Goal: Task Accomplishment & Management: Complete application form

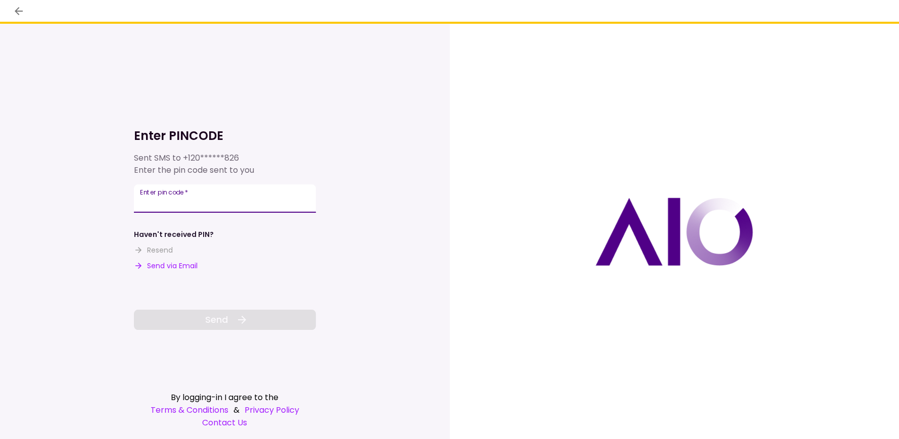
click at [188, 203] on input "Enter pin code   *" at bounding box center [225, 198] width 182 height 28
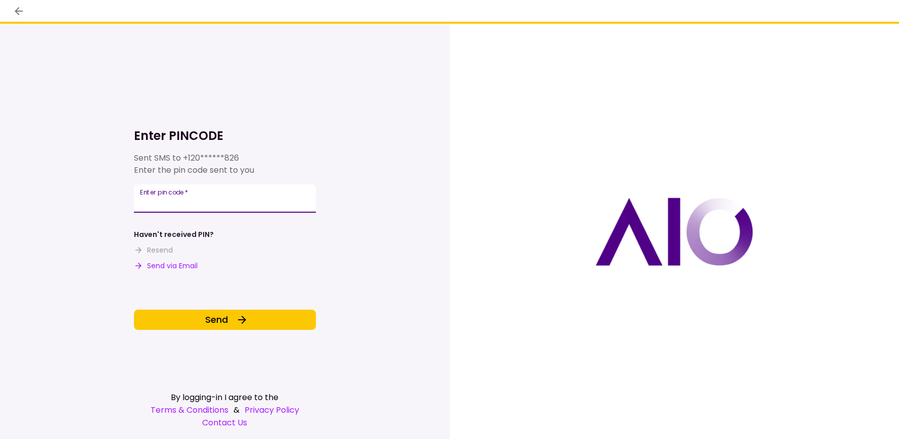
type input "******"
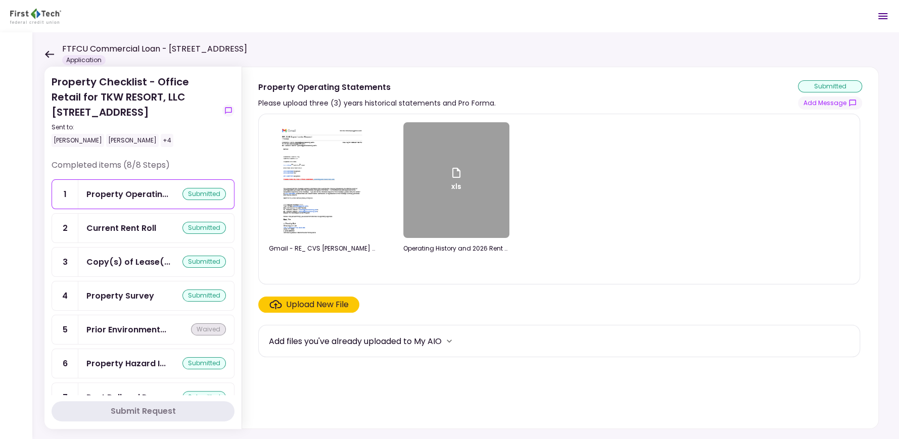
click at [478, 177] on div "xls" at bounding box center [456, 180] width 106 height 116
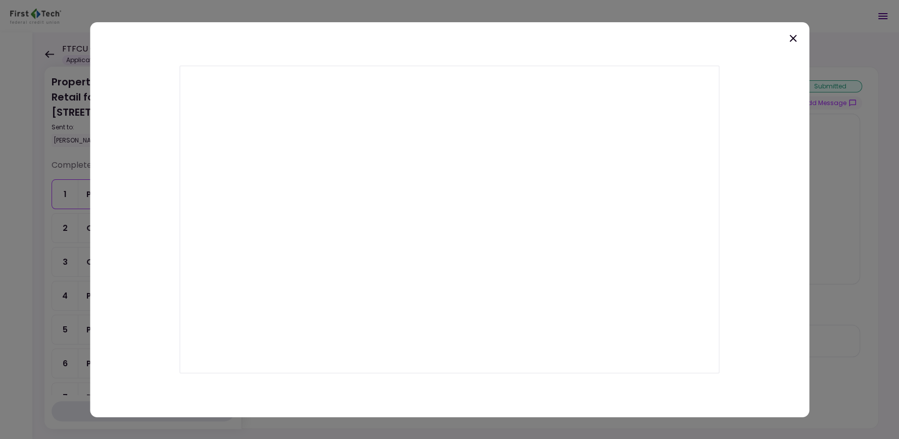
click at [794, 37] on icon at bounding box center [792, 37] width 7 height 7
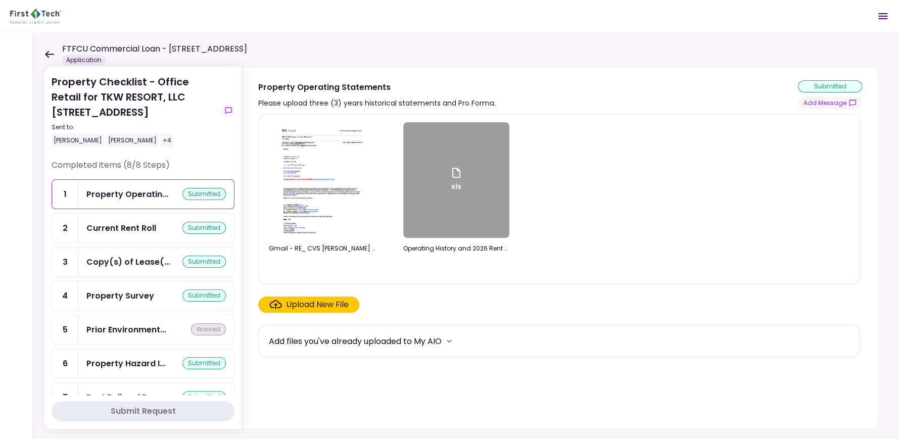
click at [45, 53] on icon at bounding box center [49, 54] width 9 height 7
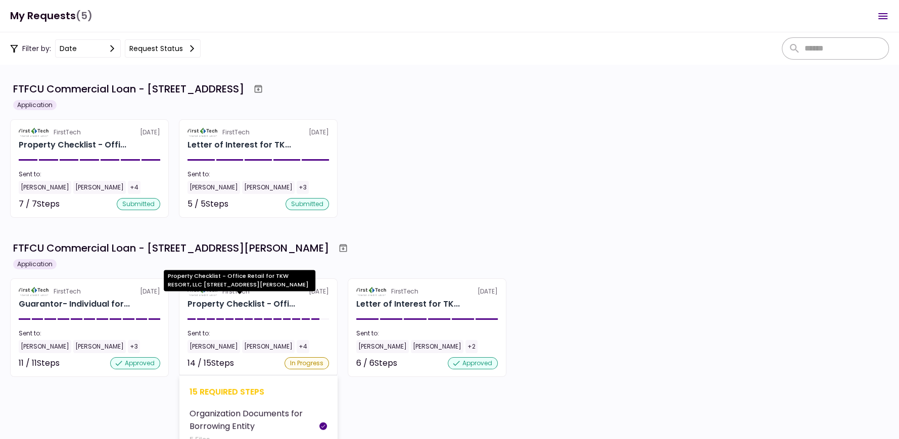
click at [237, 304] on div "Property Checklist - Offi..." at bounding box center [241, 304] width 108 height 12
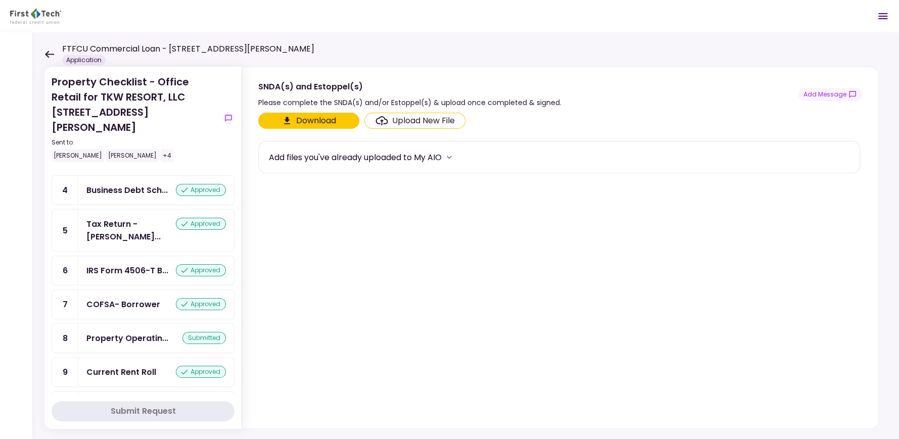
scroll to position [195, 0]
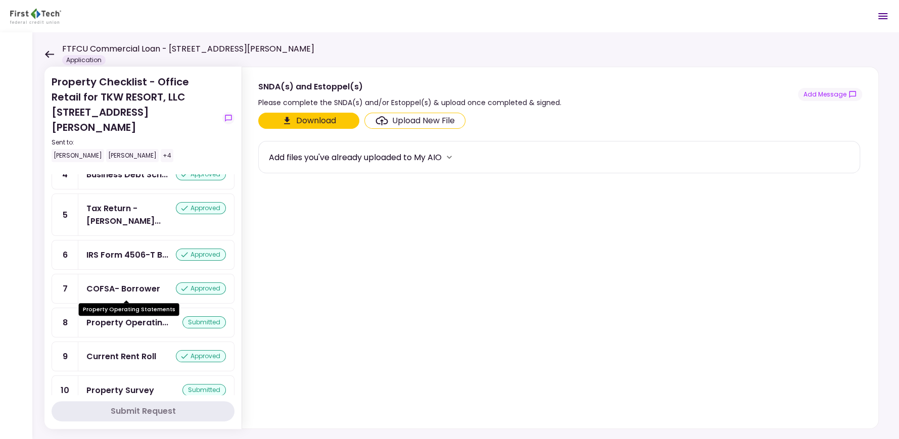
click at [115, 316] on div "Property Operatin..." at bounding box center [127, 322] width 82 height 13
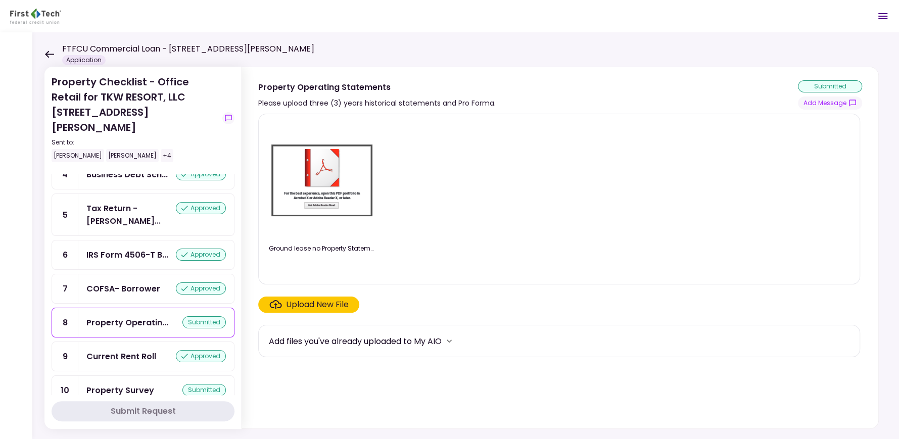
click at [308, 309] on div "Upload New File" at bounding box center [317, 305] width 63 height 12
click at [0, 0] on input "Upload New File" at bounding box center [0, 0] width 0 height 0
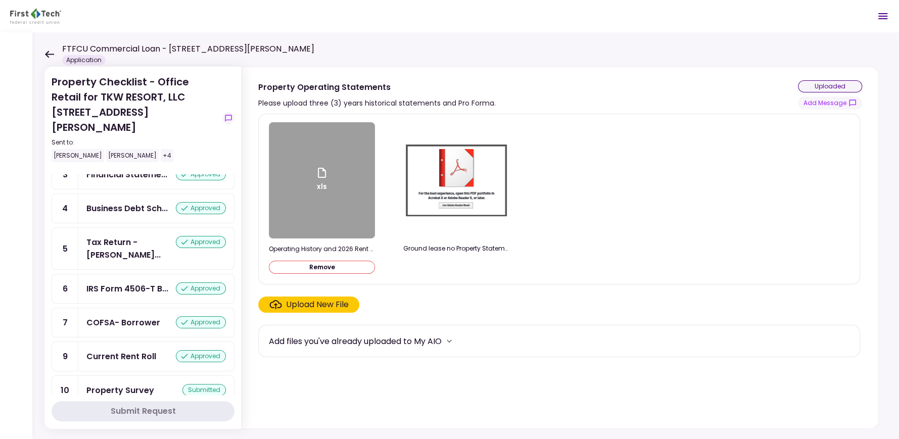
scroll to position [228, 0]
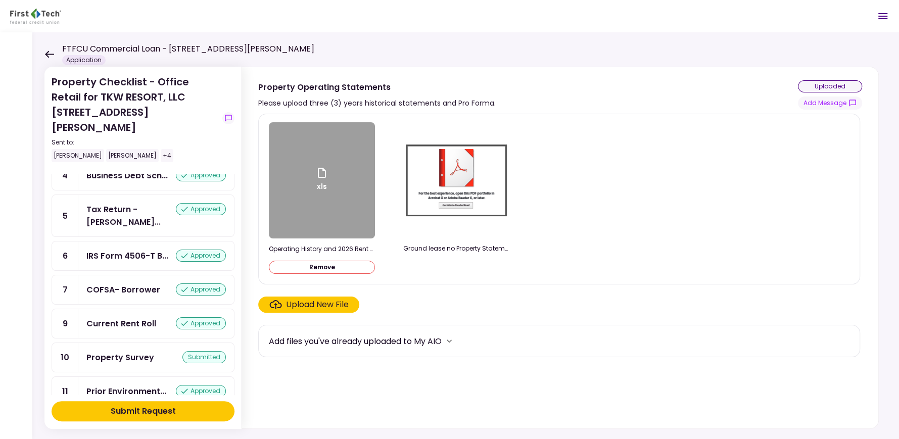
click at [304, 306] on div "Upload New File" at bounding box center [317, 305] width 63 height 12
click at [0, 0] on input "Upload New File" at bounding box center [0, 0] width 0 height 0
click at [149, 411] on div "Submit Request" at bounding box center [143, 411] width 65 height 12
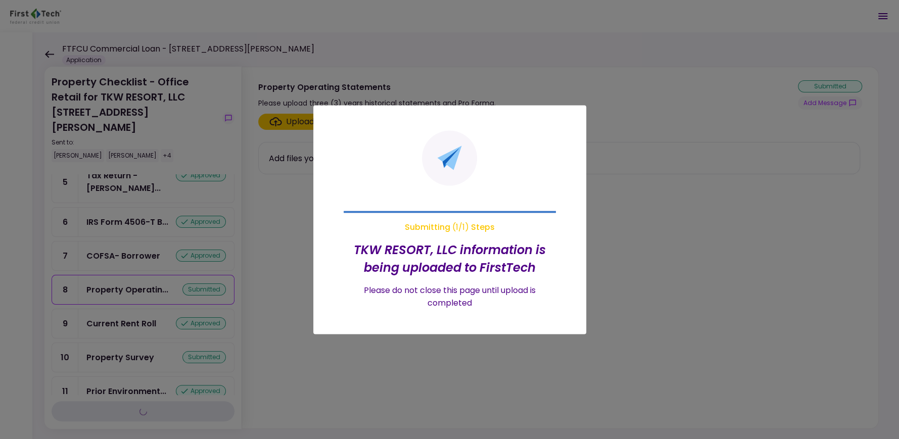
scroll to position [195, 0]
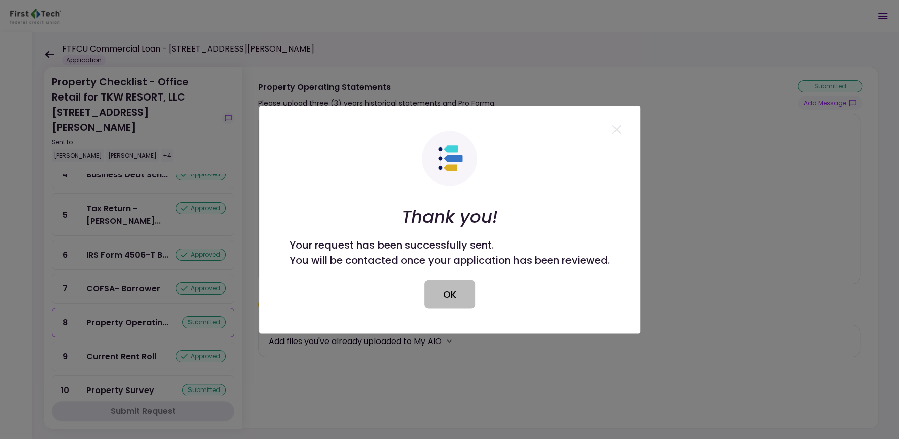
click at [440, 288] on button "OK" at bounding box center [449, 294] width 51 height 28
